Goal: Task Accomplishment & Management: Use online tool/utility

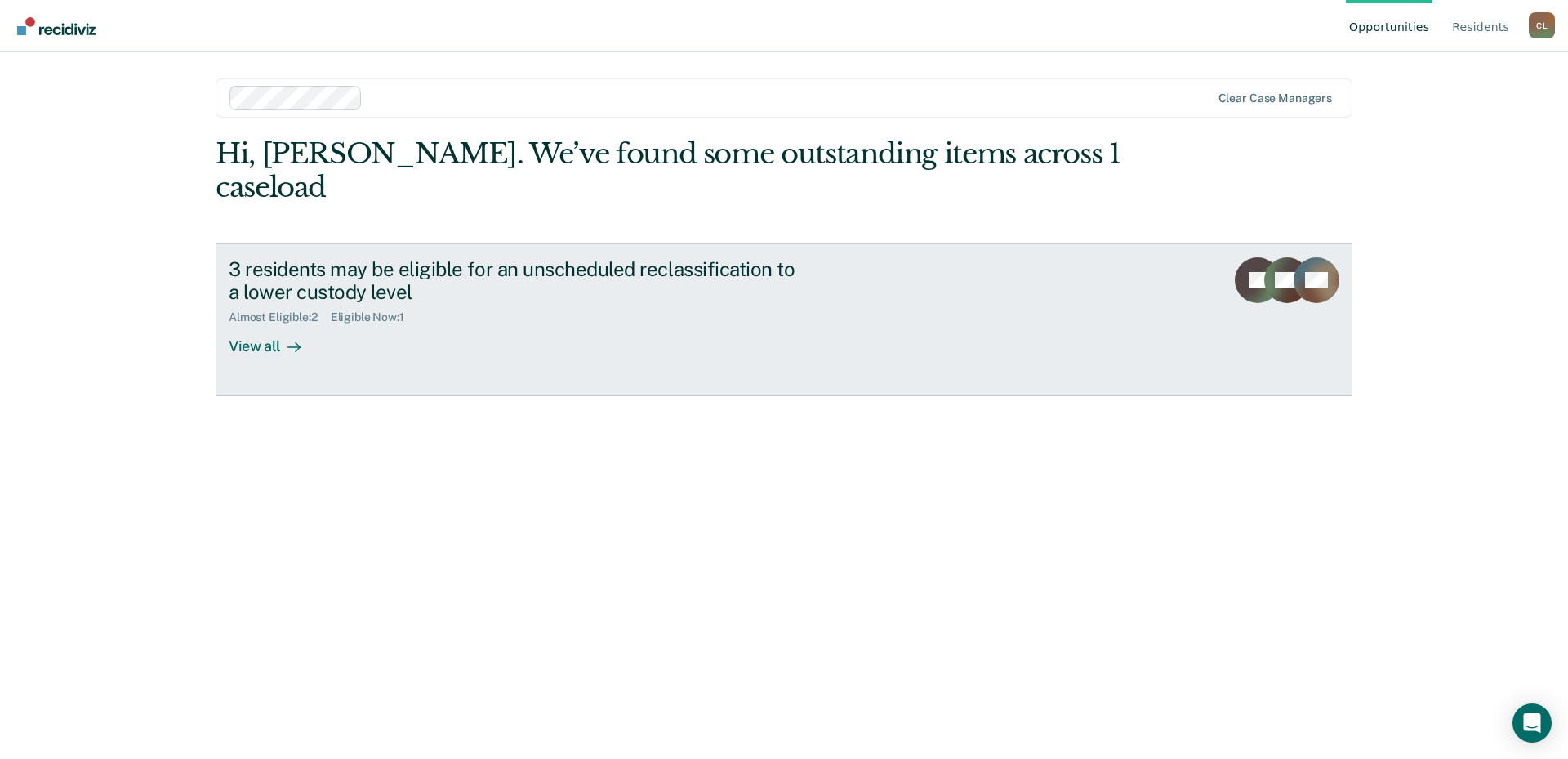
click at [257, 324] on div "View all" at bounding box center [274, 341] width 91 height 32
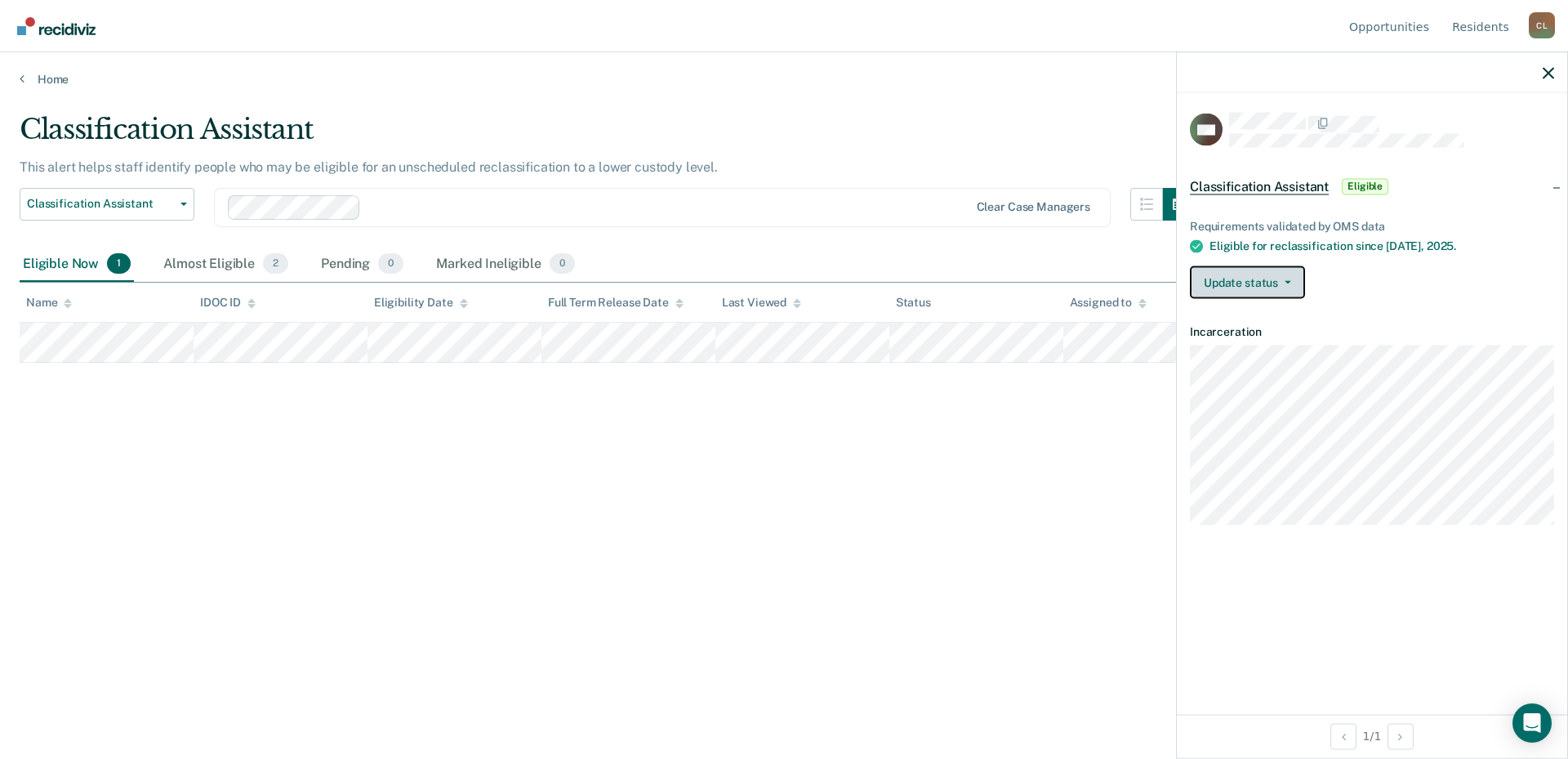
click at [1287, 281] on icon "button" at bounding box center [1287, 282] width 7 height 3
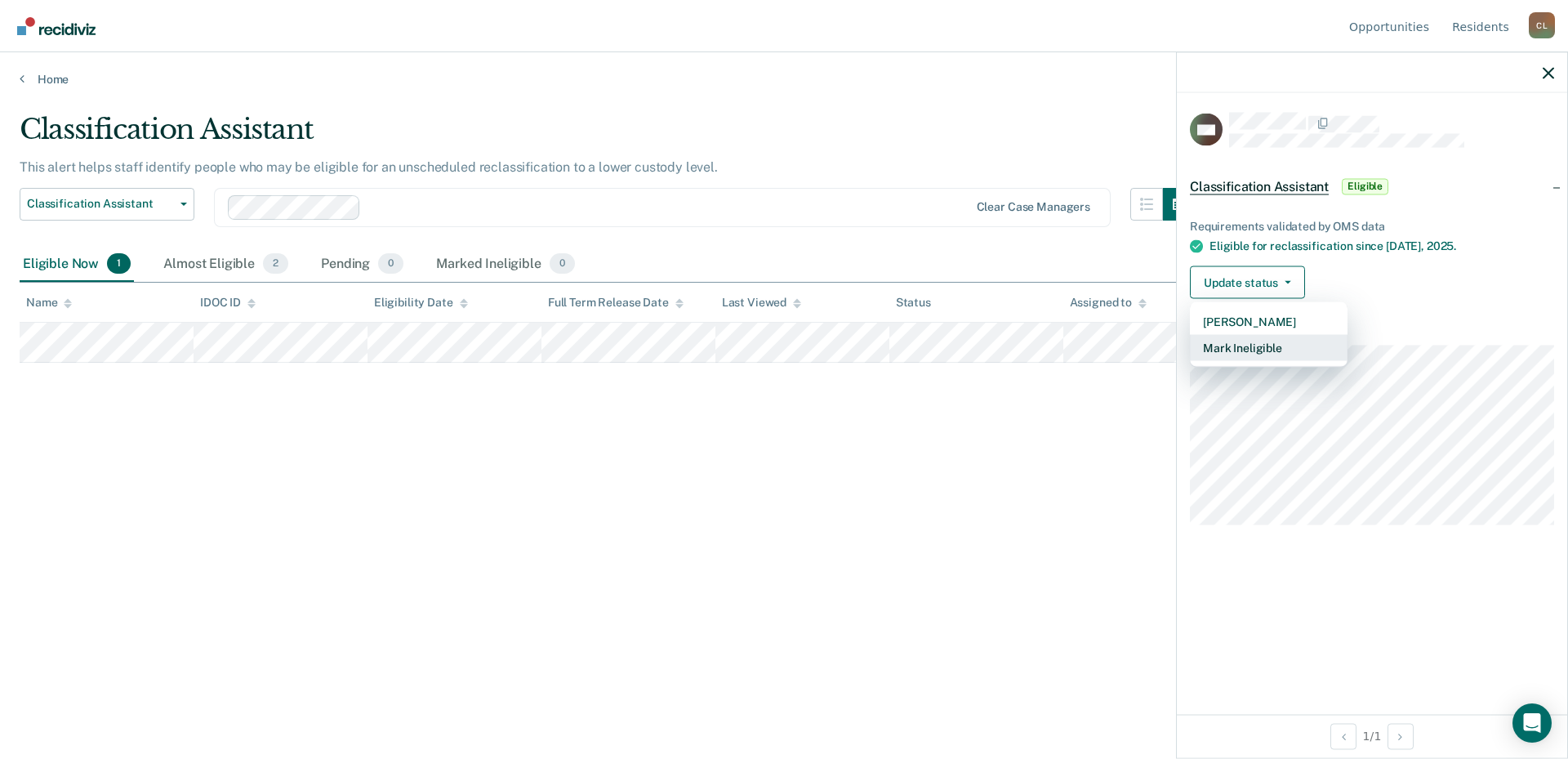
click at [1270, 351] on button "Mark Ineligible" at bounding box center [1268, 348] width 157 height 27
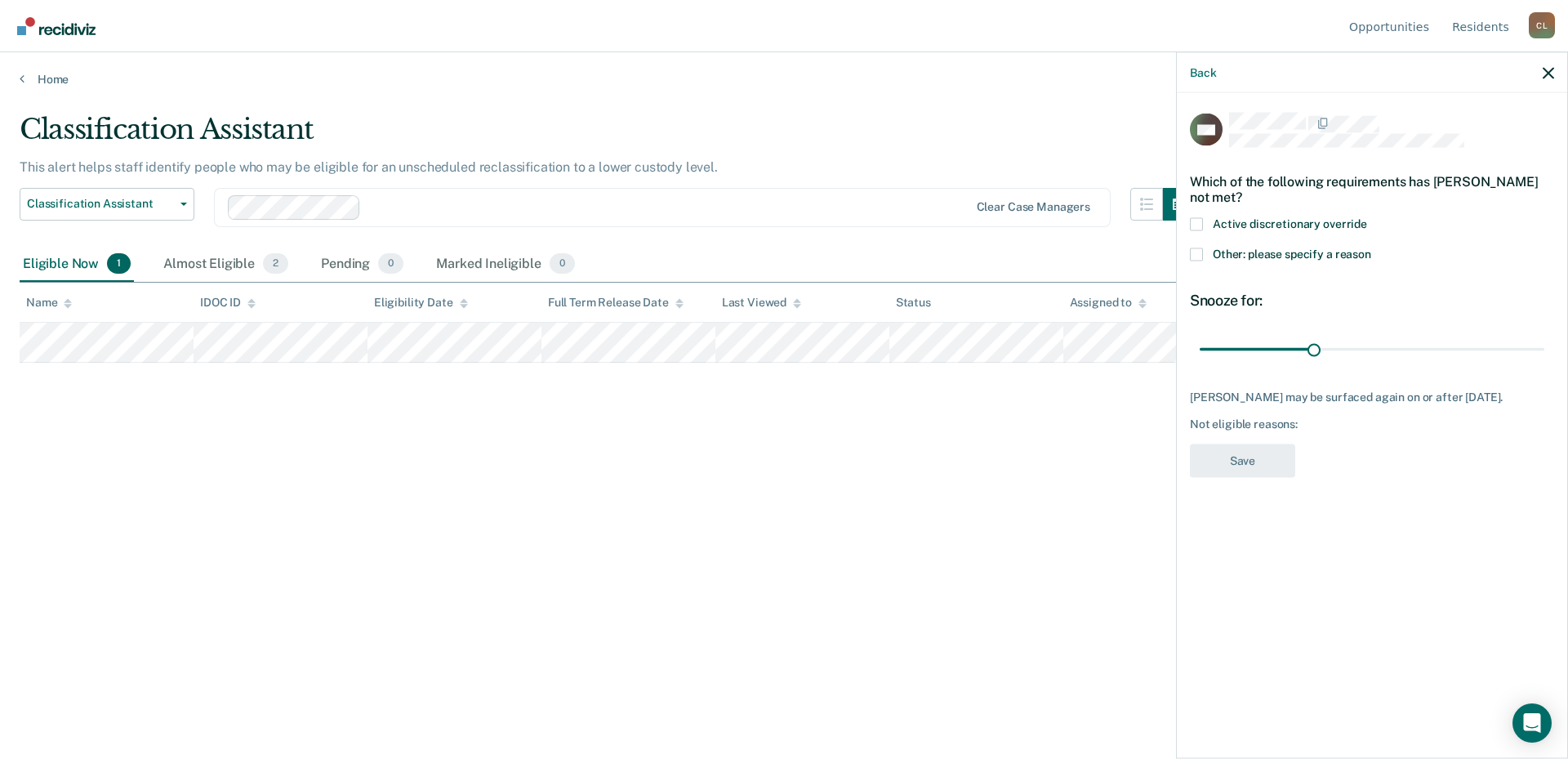
click at [1200, 254] on span at bounding box center [1196, 254] width 13 height 13
click at [1372, 248] on input "Other: please specify a reason" at bounding box center [1372, 248] width 0 height 0
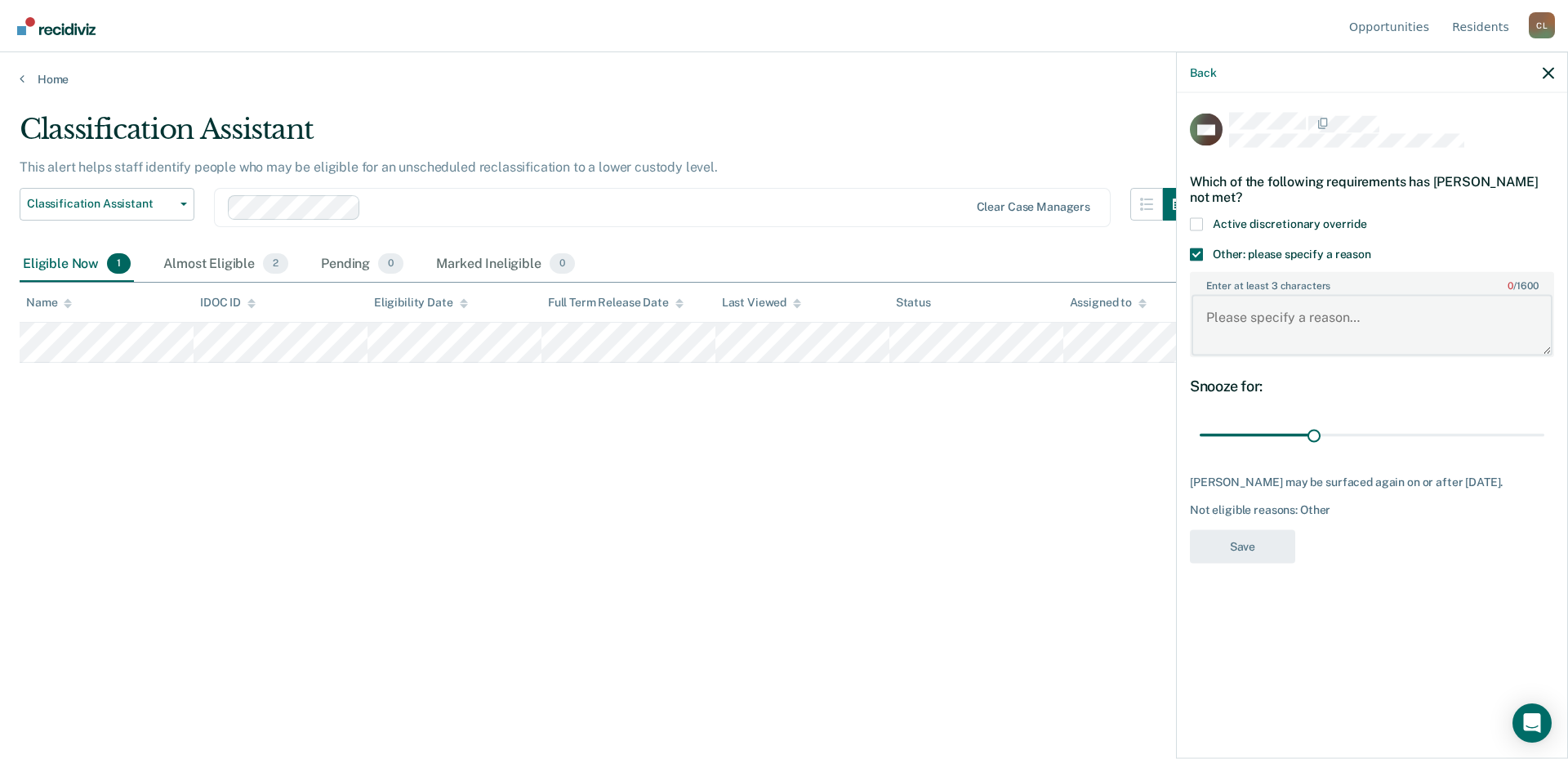
click at [1326, 333] on textarea "Enter at least 3 characters 0 / 1600" at bounding box center [1372, 325] width 361 height 61
click at [1281, 322] on textarea "Resident is" at bounding box center [1372, 325] width 361 height 61
click at [1416, 316] on textarea "Resident has an active detainer" at bounding box center [1372, 325] width 361 height 61
type textarea "Resident has an active detainer and his PV status has yet to drop off."
click at [1275, 537] on button "Save" at bounding box center [1242, 546] width 105 height 33
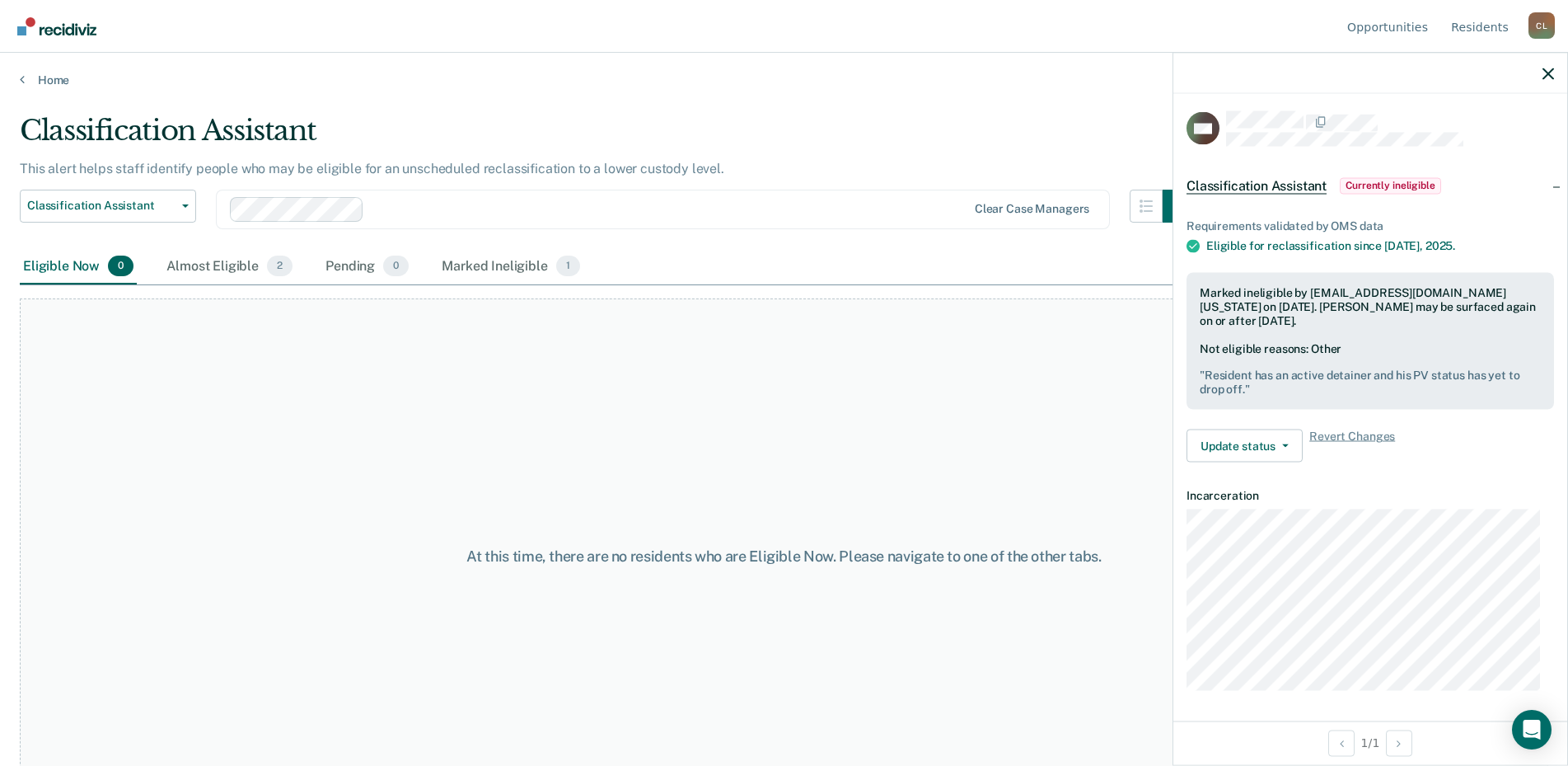
scroll to position [3, 0]
click at [1545, 79] on icon "button" at bounding box center [1549, 74] width 11 height 11
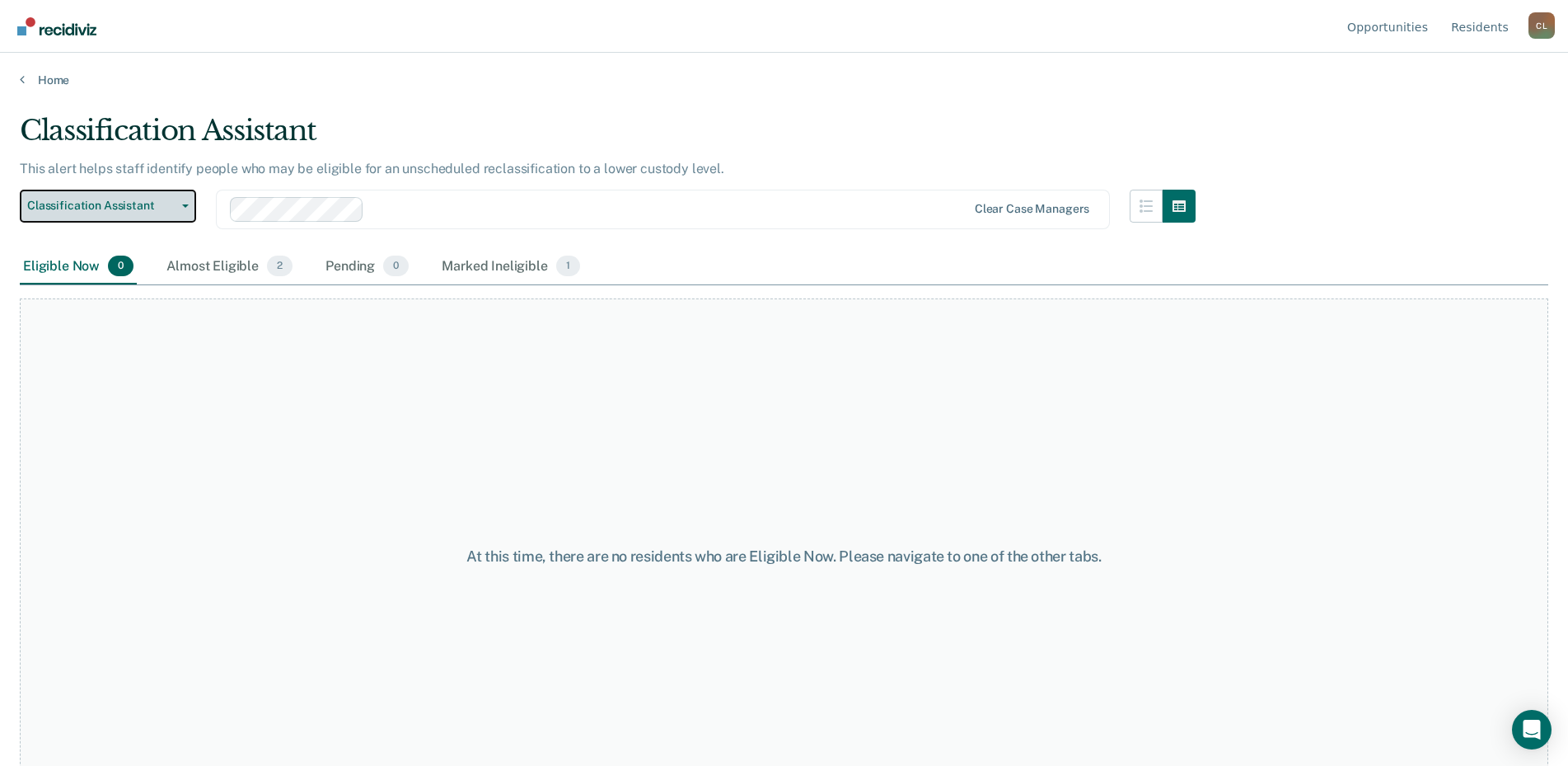
click at [163, 211] on span "Classification Assistant" at bounding box center [101, 205] width 148 height 14
click at [225, 269] on div "Almost Eligible 2" at bounding box center [229, 267] width 133 height 36
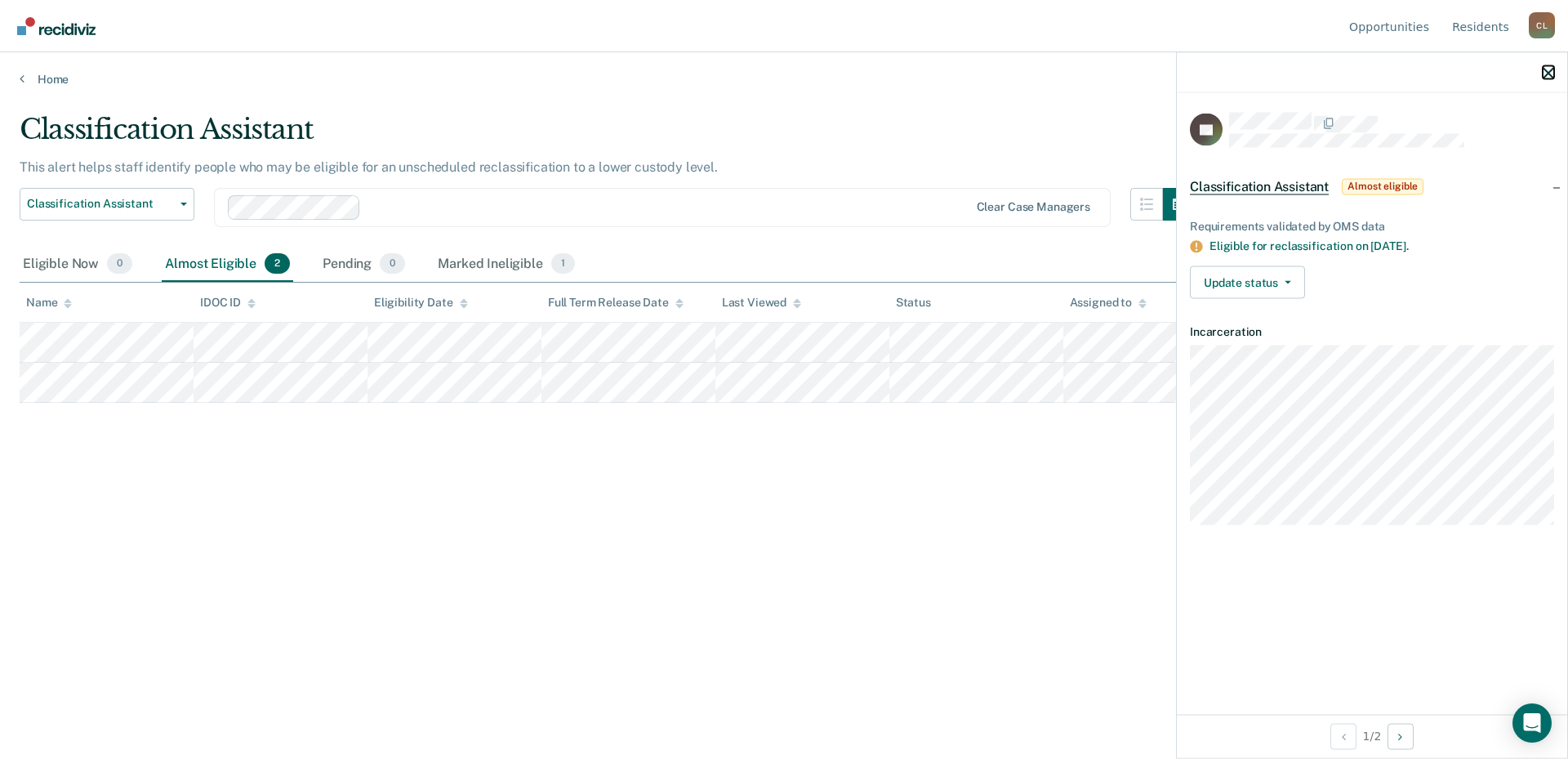
click at [1542, 71] on icon "button" at bounding box center [1548, 73] width 11 height 11
click at [1293, 279] on button "Update status" at bounding box center [1246, 283] width 115 height 32
click at [1548, 80] on div at bounding box center [1373, 72] width 391 height 41
click at [1423, 32] on link "Opportunities" at bounding box center [1389, 26] width 86 height 52
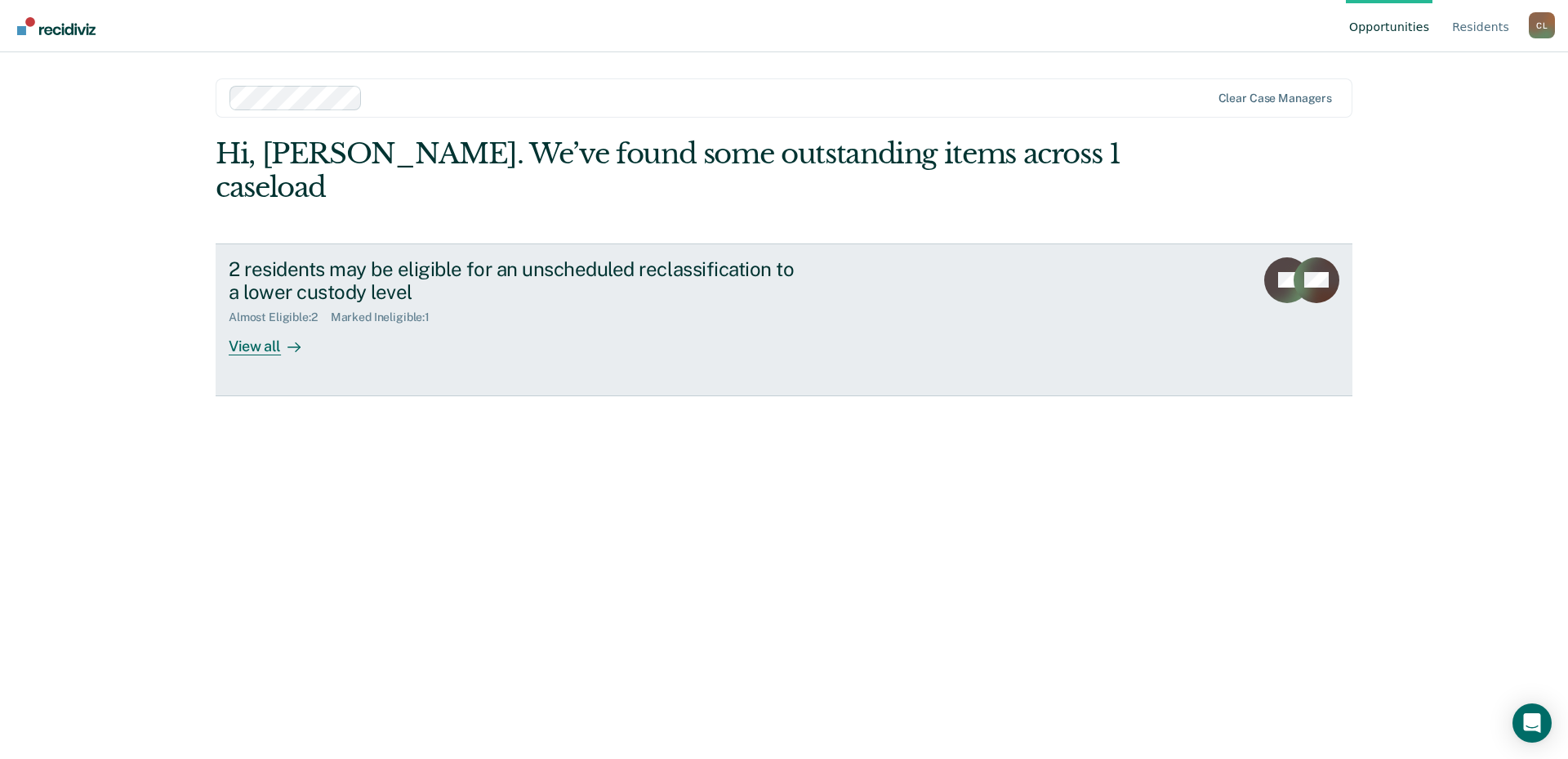
click at [1278, 257] on rect at bounding box center [1287, 280] width 46 height 46
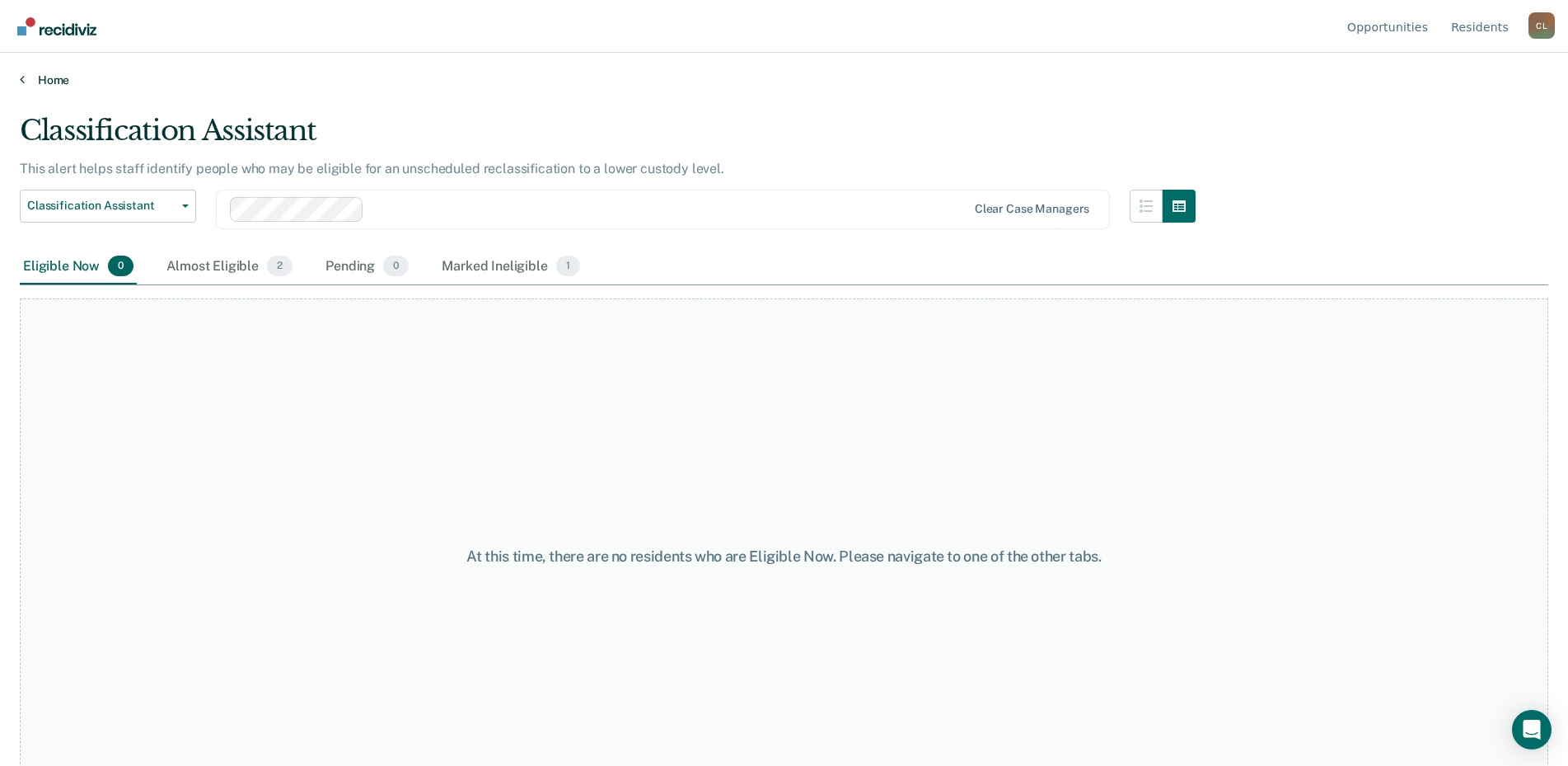
click at [22, 77] on icon at bounding box center [22, 79] width 5 height 13
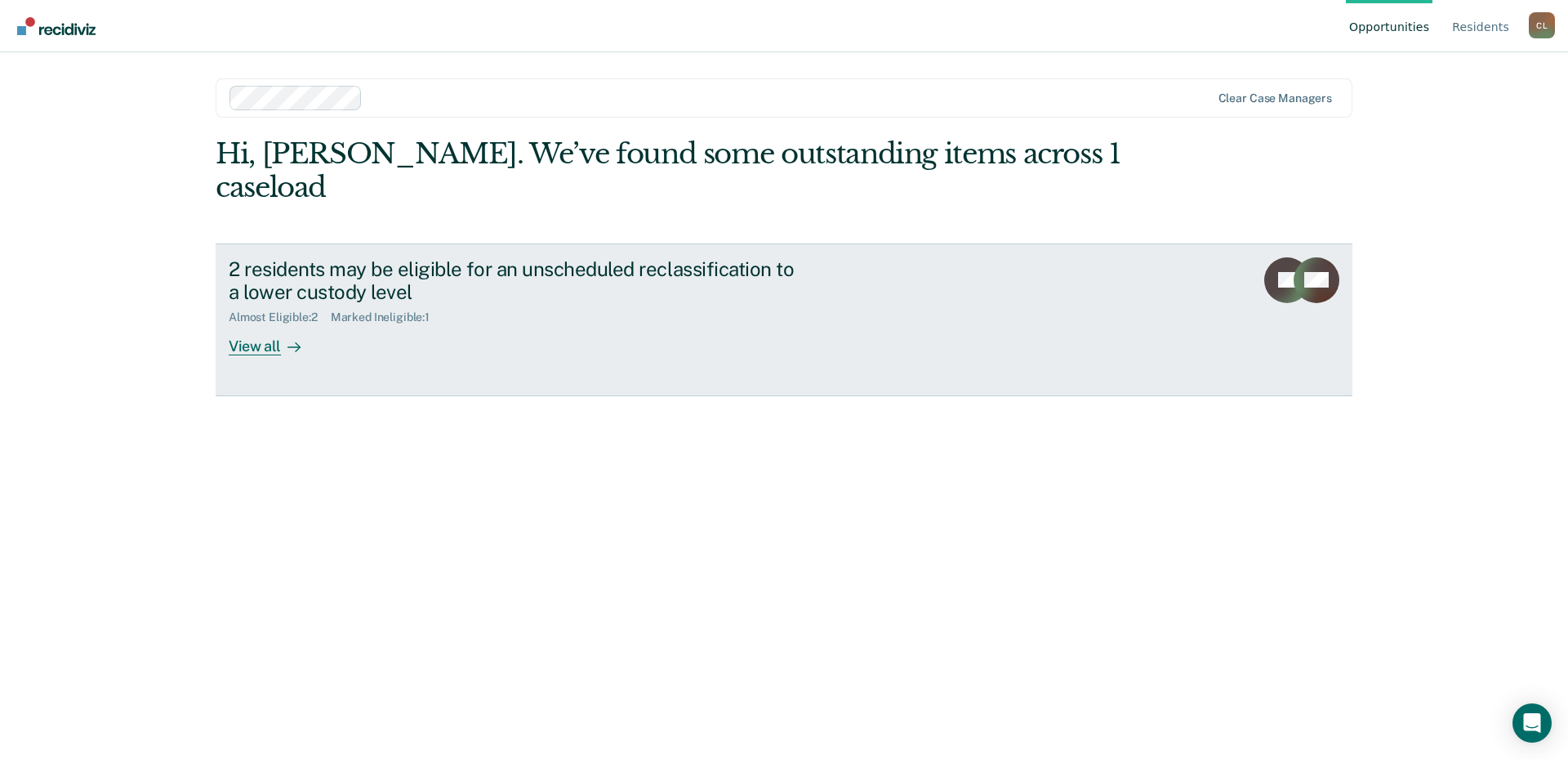
click at [285, 338] on div at bounding box center [290, 347] width 20 height 19
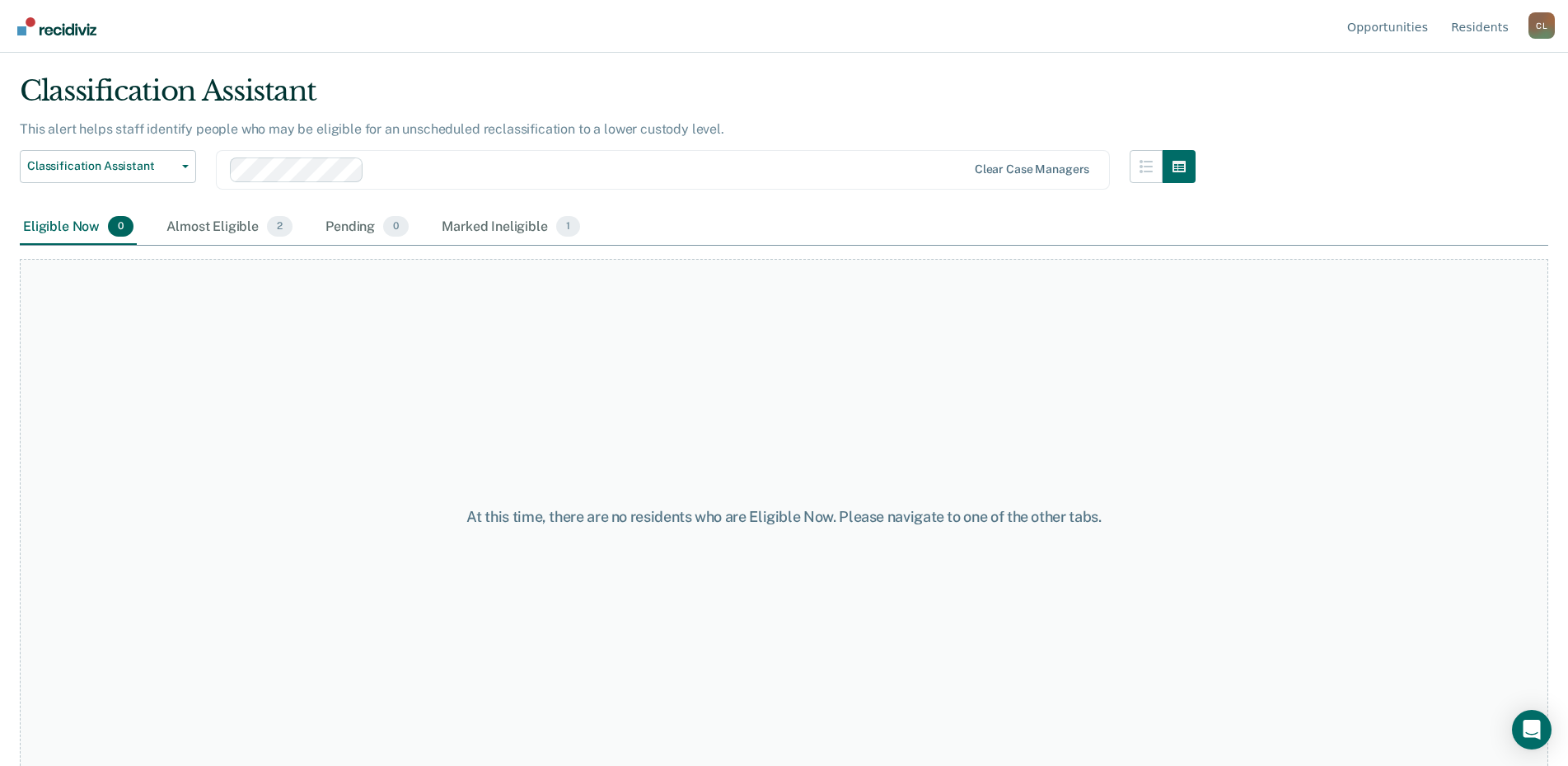
scroll to position [62, 0]
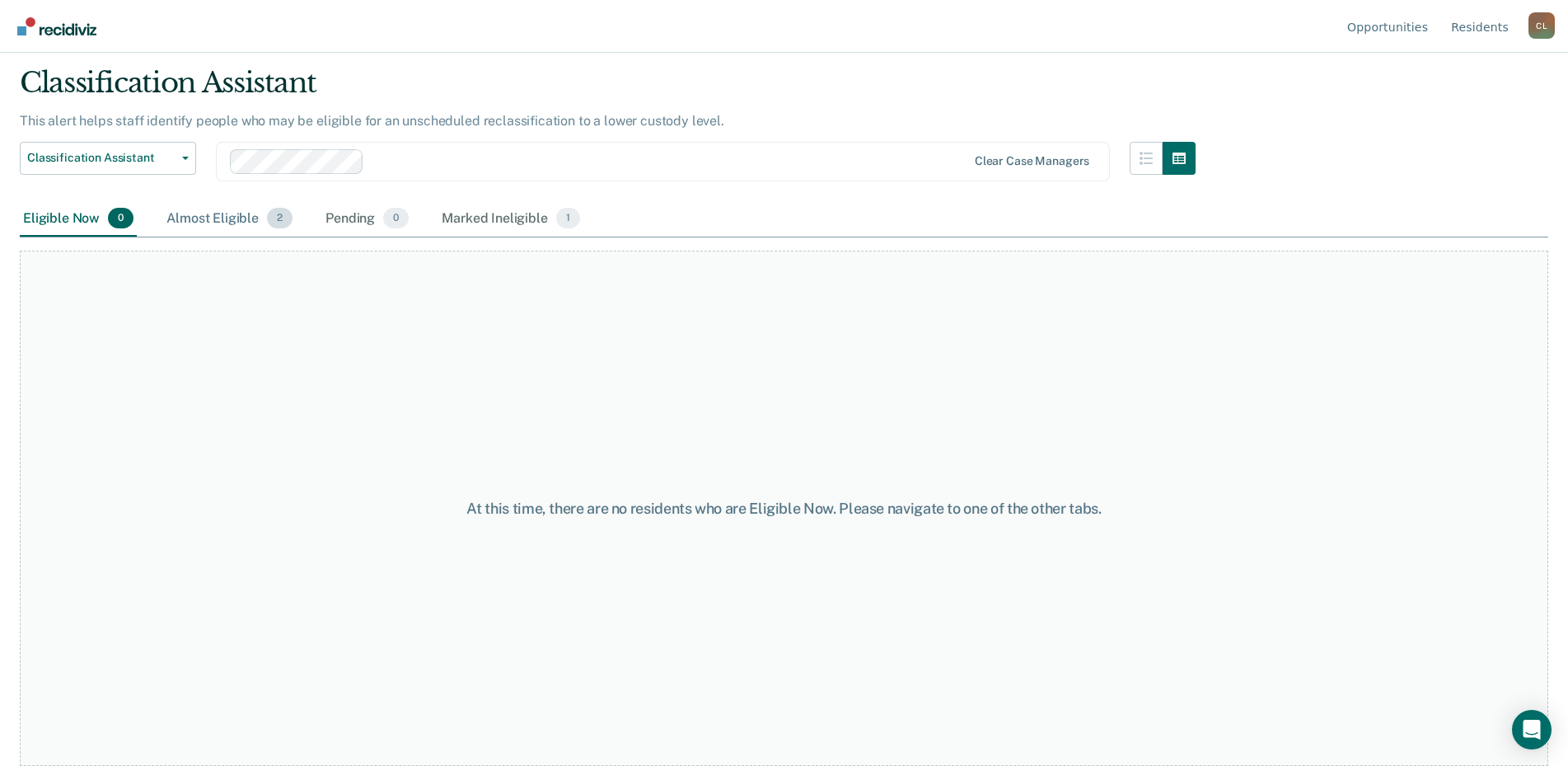
click at [219, 204] on div "Almost Eligible 2" at bounding box center [229, 219] width 133 height 36
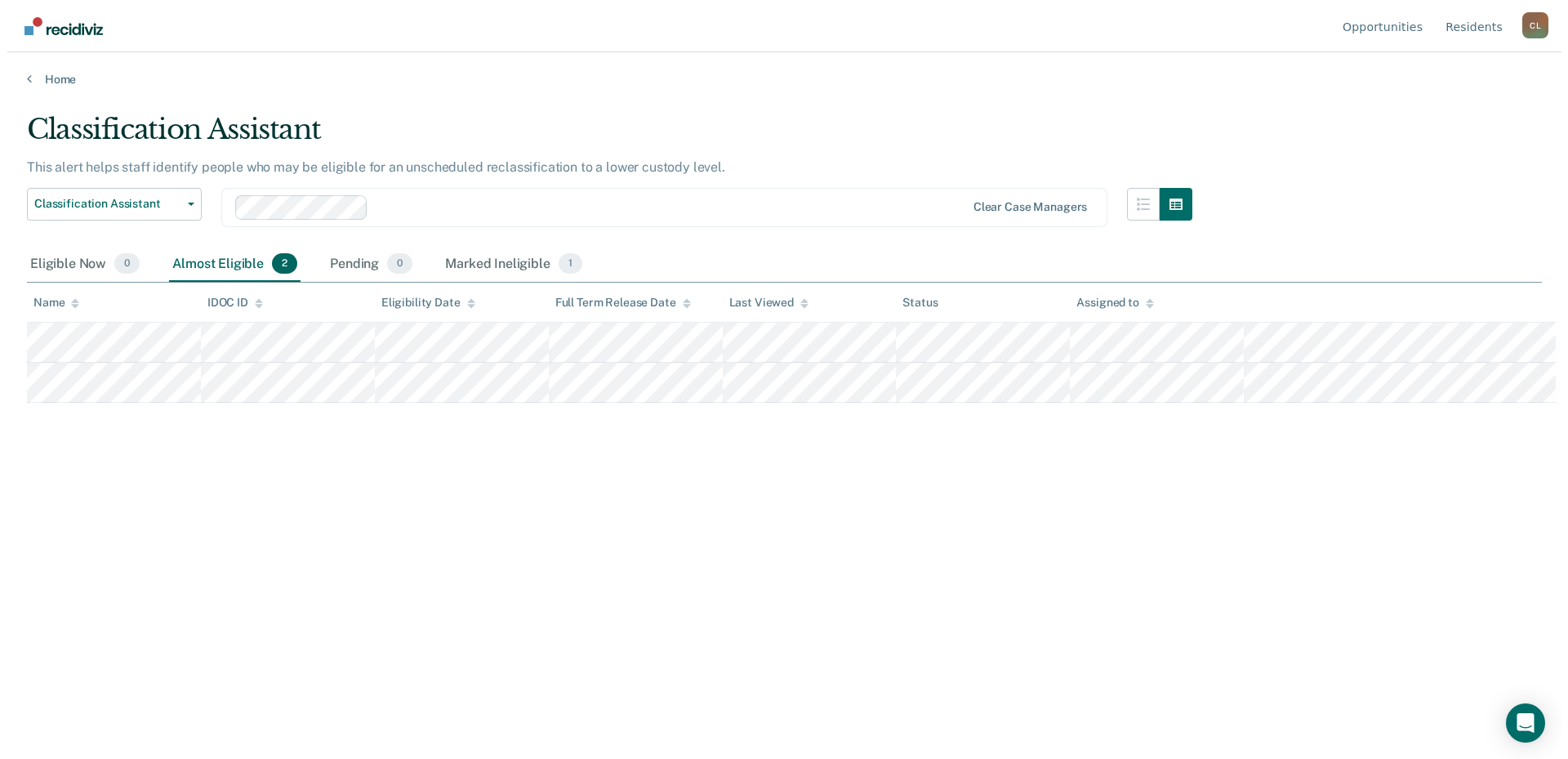
scroll to position [0, 0]
click at [351, 262] on div "Pending 0" at bounding box center [364, 265] width 89 height 36
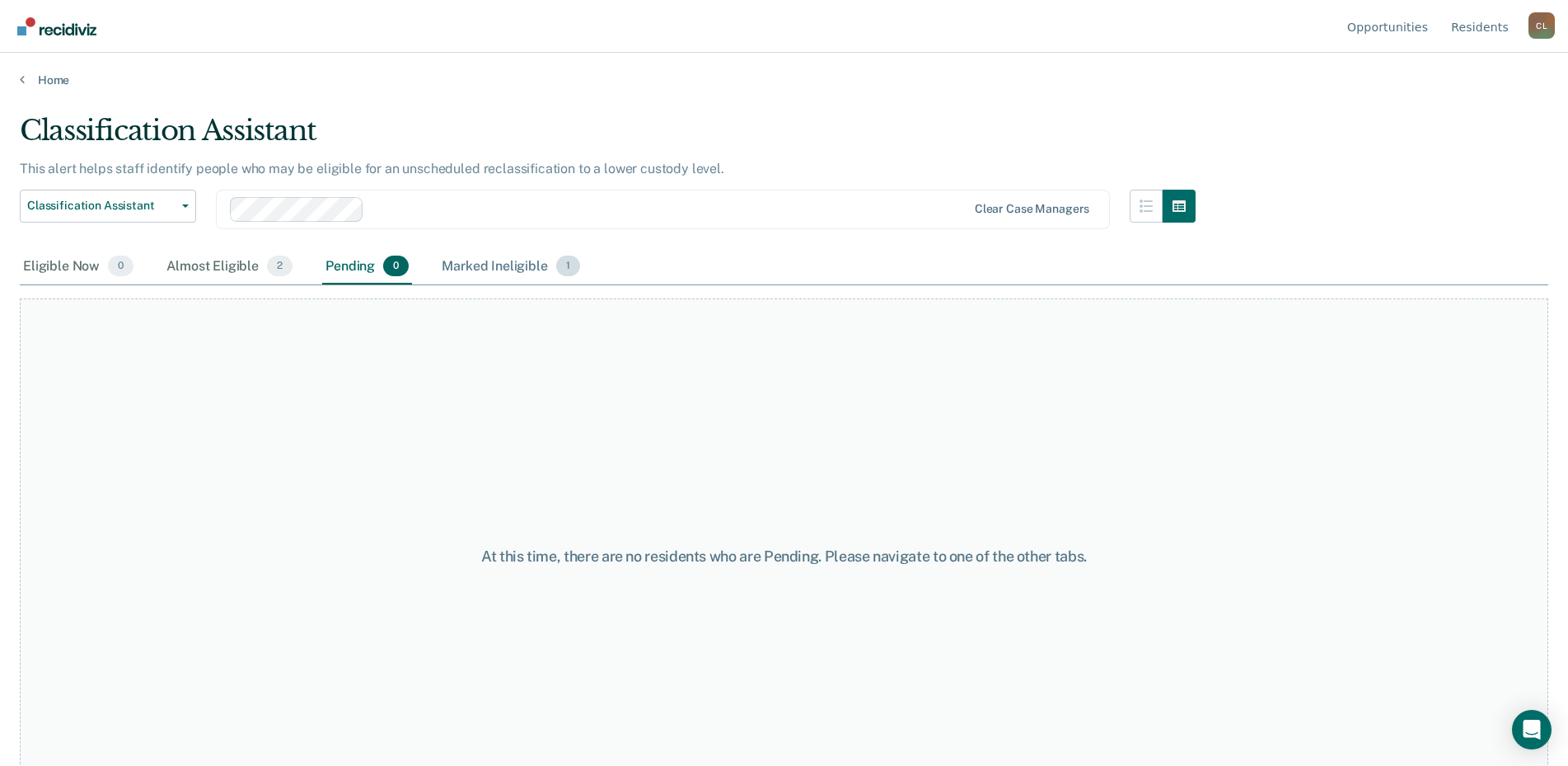
click at [505, 268] on div "Marked Ineligible 1" at bounding box center [511, 267] width 146 height 36
